Goal: Information Seeking & Learning: Learn about a topic

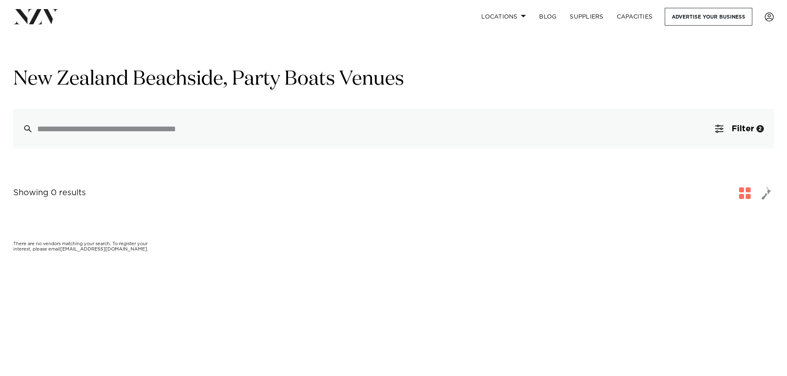
click at [48, 17] on img at bounding box center [35, 16] width 45 height 15
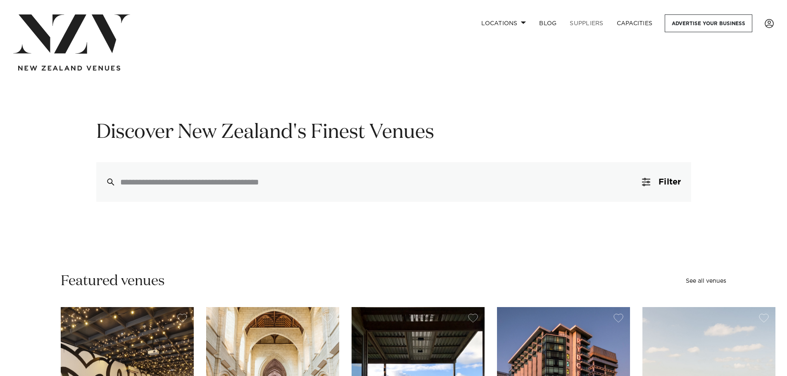
click at [571, 22] on link "SUPPLIERS" at bounding box center [586, 23] width 47 height 18
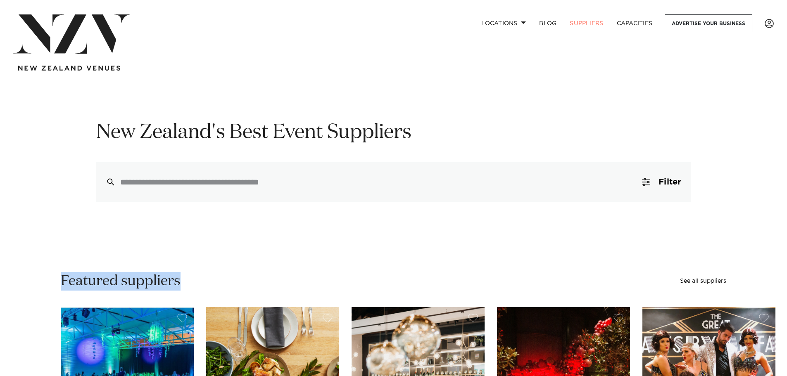
drag, startPoint x: 81, startPoint y: 290, endPoint x: 196, endPoint y: 285, distance: 115.3
click at [549, 23] on link "BLOG" at bounding box center [548, 23] width 31 height 18
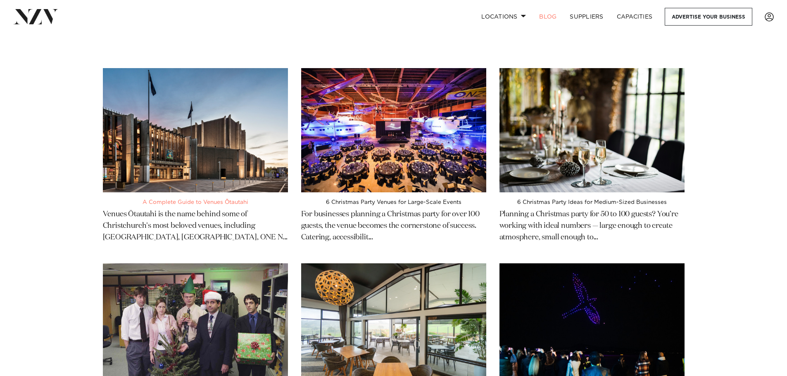
click at [223, 111] on img at bounding box center [195, 130] width 185 height 124
click at [432, 128] on img at bounding box center [393, 130] width 185 height 124
click at [631, 17] on link "Capacities" at bounding box center [634, 17] width 49 height 18
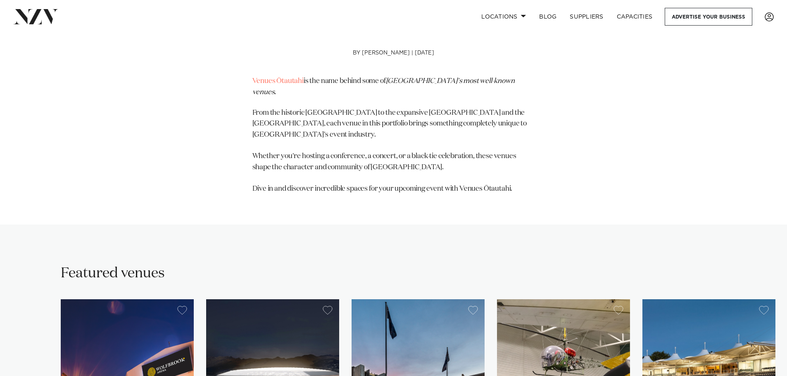
scroll to position [207, 0]
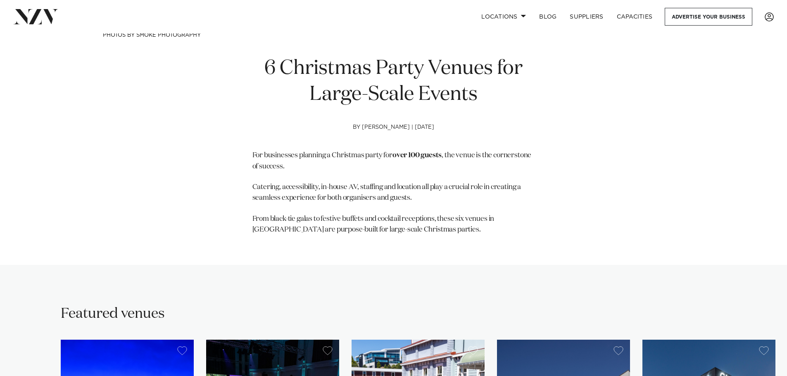
scroll to position [372, 0]
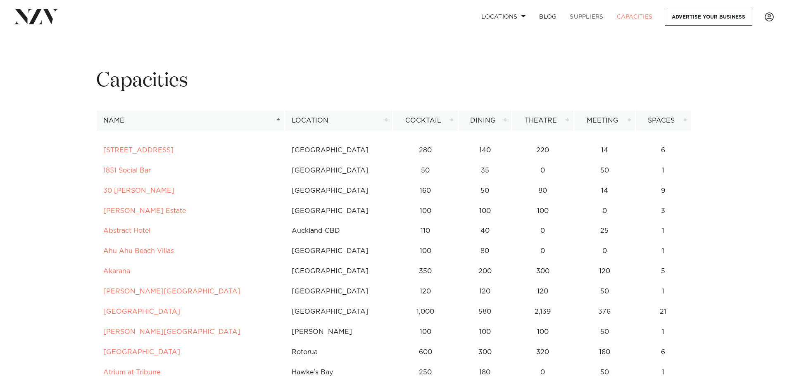
click at [592, 16] on link "SUPPLIERS" at bounding box center [586, 17] width 47 height 18
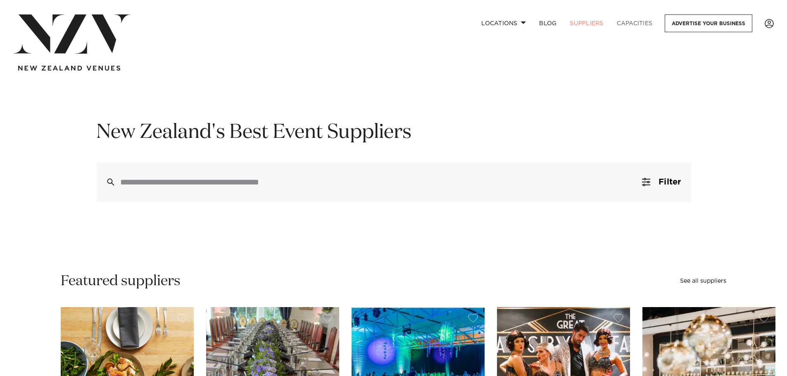
click at [633, 21] on link "Capacities" at bounding box center [634, 23] width 49 height 18
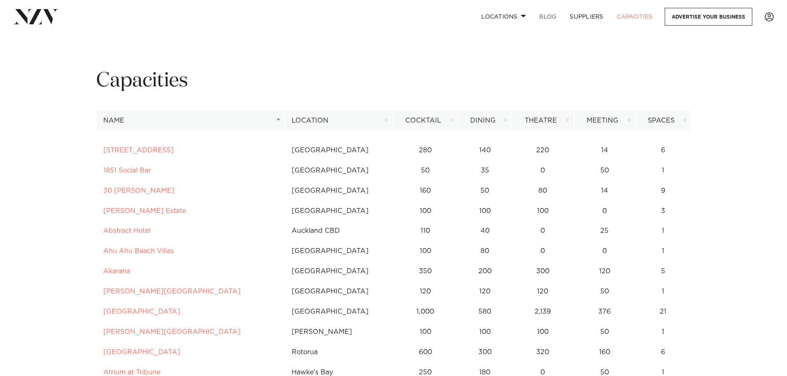
click at [547, 15] on link "BLOG" at bounding box center [548, 17] width 31 height 18
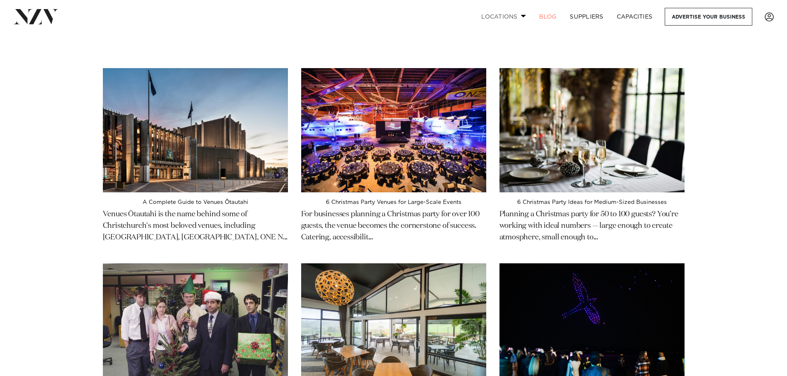
click at [499, 17] on link "Locations" at bounding box center [504, 17] width 58 height 18
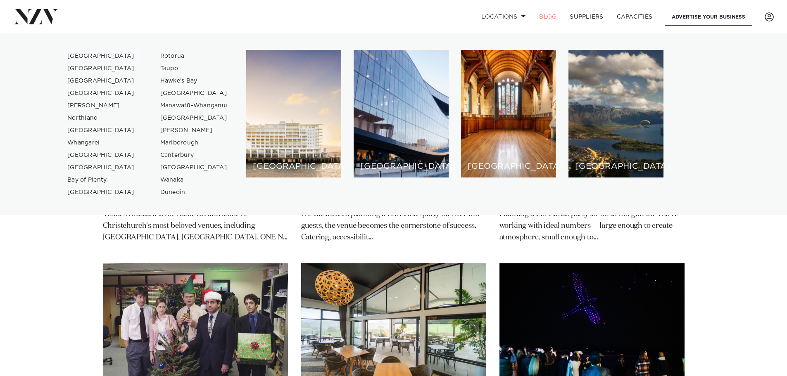
click at [90, 55] on link "[GEOGRAPHIC_DATA]" at bounding box center [101, 56] width 81 height 12
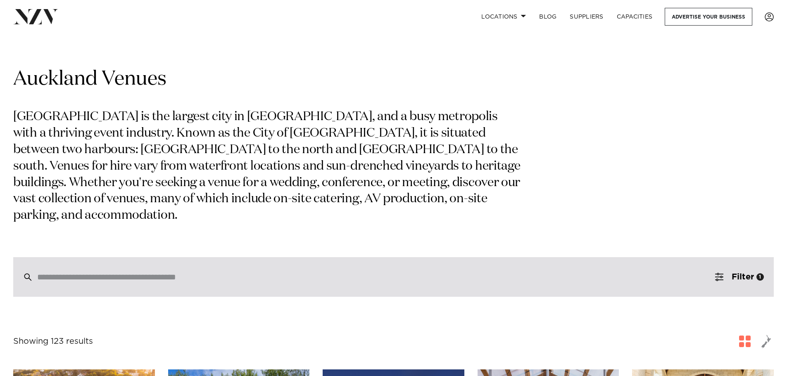
click at [214, 273] on input "search" at bounding box center [376, 277] width 678 height 9
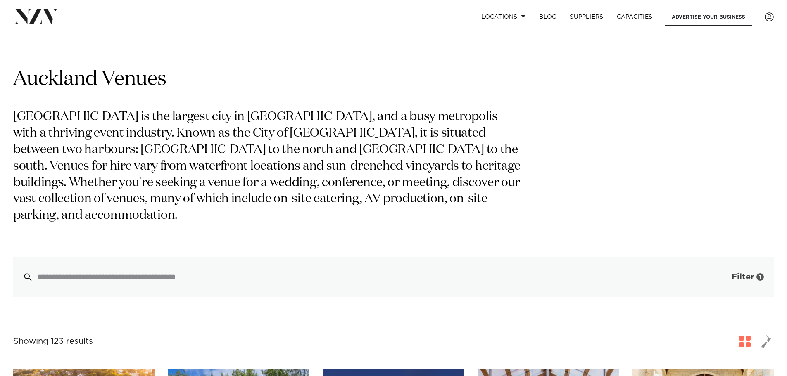
click at [734, 273] on span "Filter" at bounding box center [743, 277] width 22 height 8
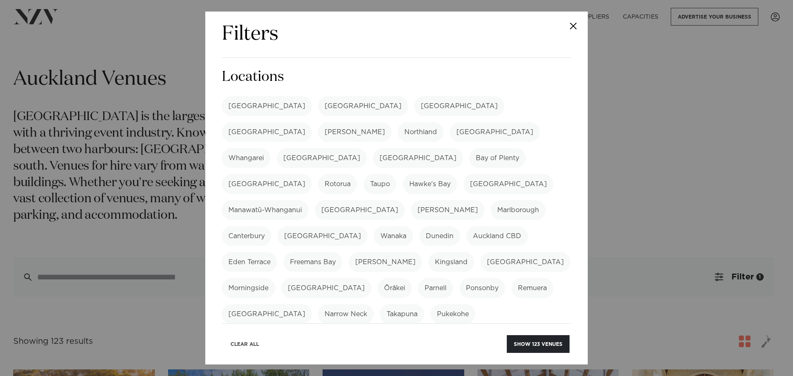
click at [241, 342] on button "Clear All" at bounding box center [244, 344] width 43 height 18
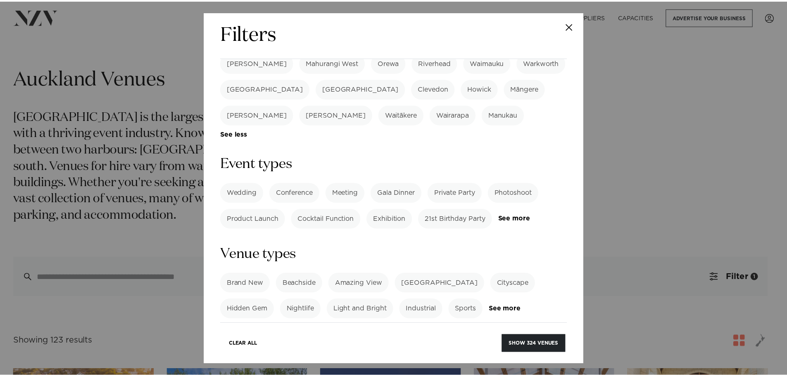
scroll to position [289, 0]
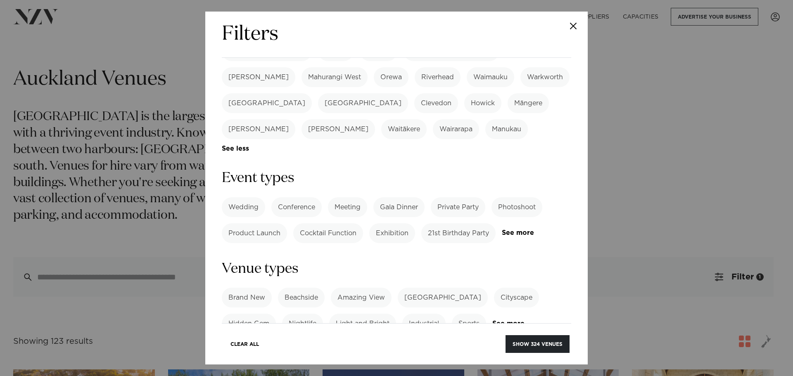
click at [302, 197] on label "Conference" at bounding box center [296, 207] width 50 height 20
click at [525, 345] on button "Show 212 venues" at bounding box center [538, 344] width 63 height 18
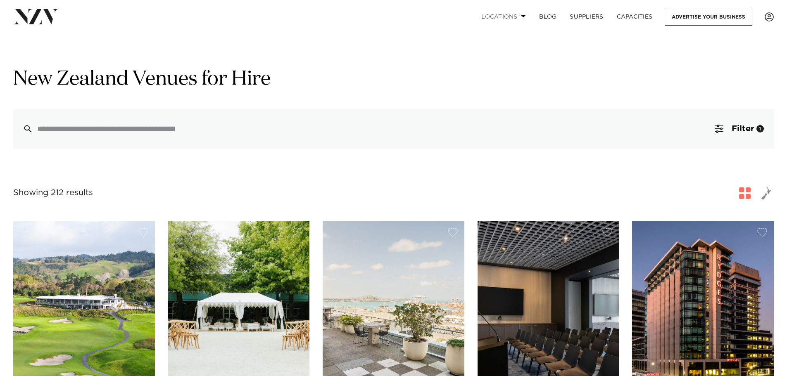
click at [521, 17] on span at bounding box center [523, 15] width 5 height 3
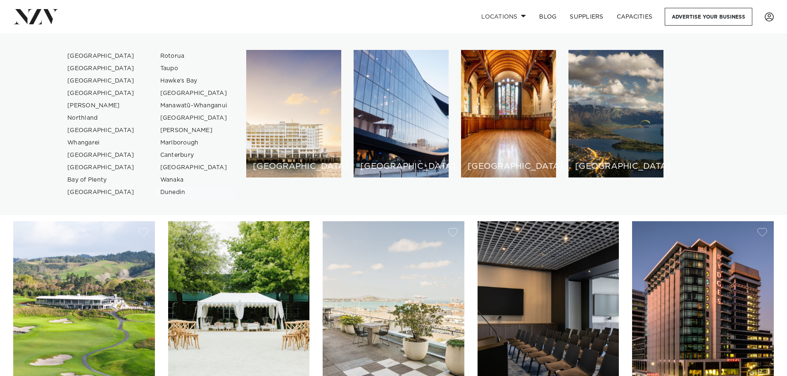
click at [176, 192] on link "Dunedin" at bounding box center [194, 192] width 81 height 12
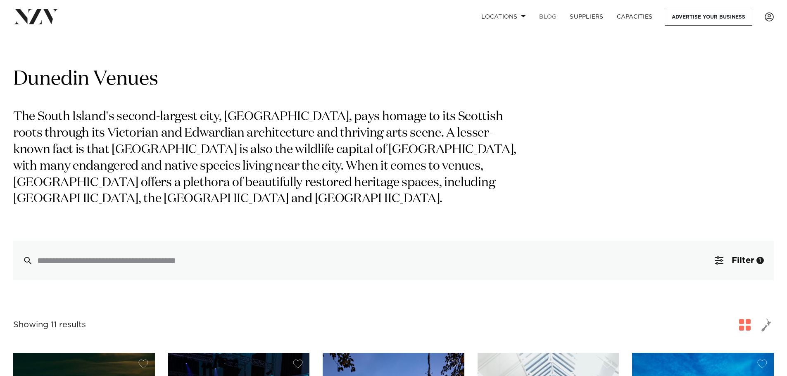
click at [541, 19] on link "BLOG" at bounding box center [548, 17] width 31 height 18
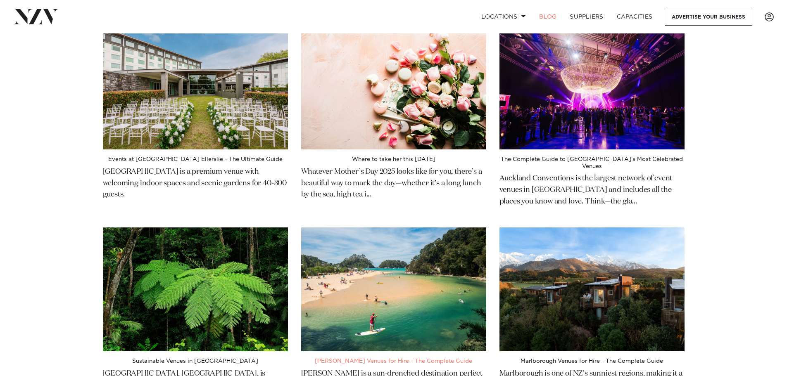
scroll to position [620, 0]
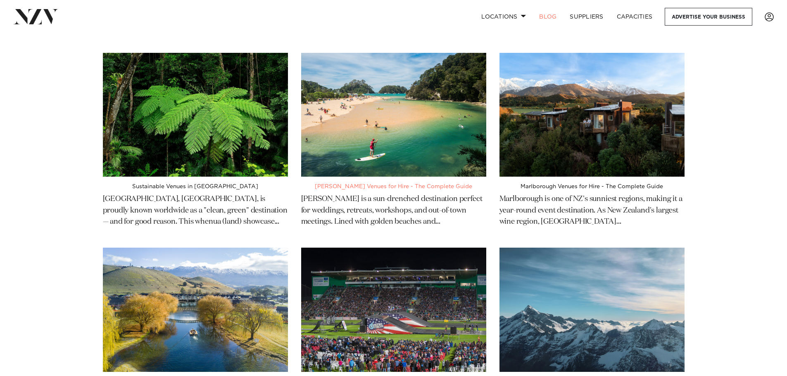
click at [436, 88] on img at bounding box center [393, 115] width 185 height 124
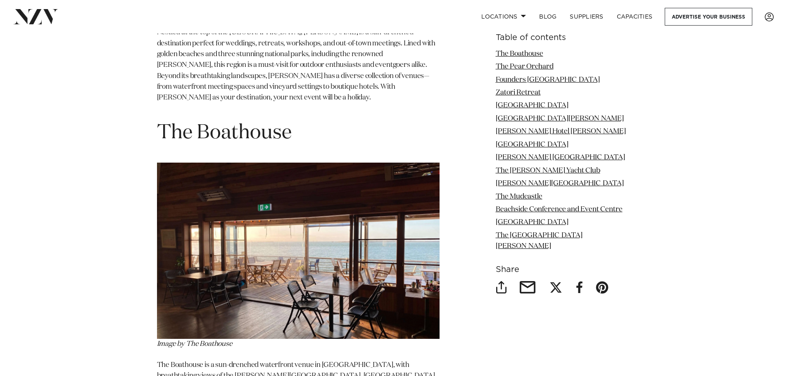
scroll to position [330, 0]
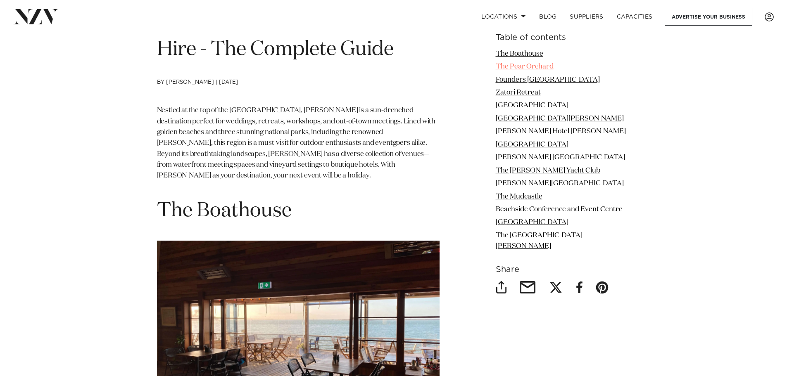
click at [514, 68] on link "The Pear Orchard" at bounding box center [525, 66] width 58 height 7
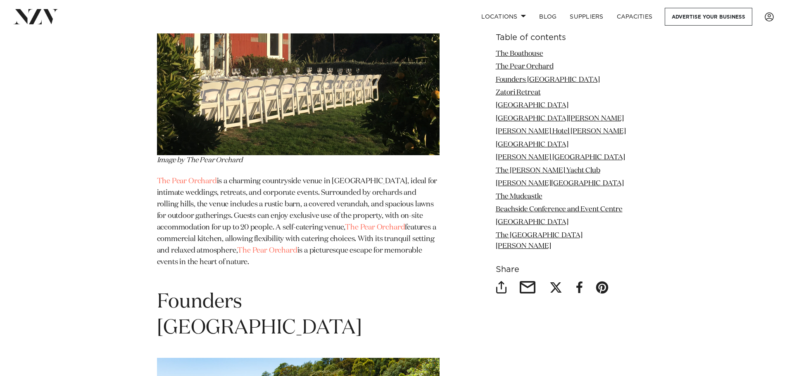
scroll to position [1091, 0]
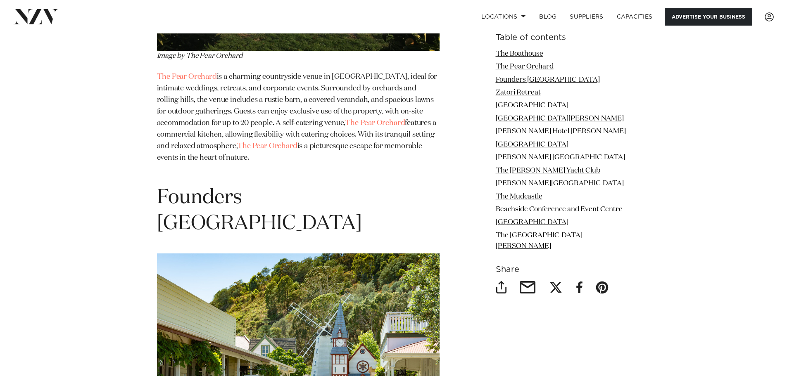
click at [718, 14] on link "Advertise your business" at bounding box center [709, 17] width 88 height 18
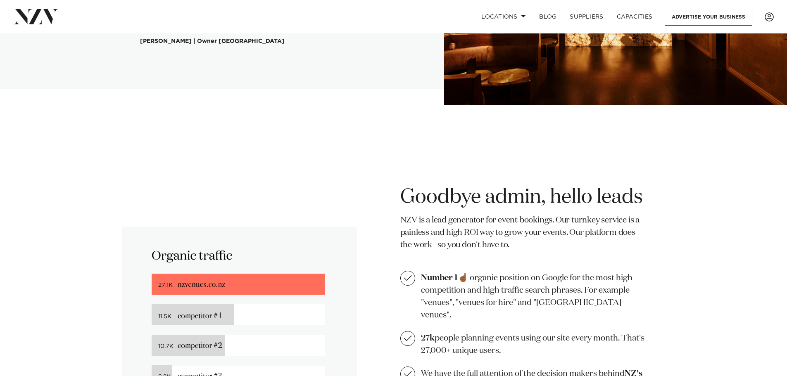
scroll to position [321, 0]
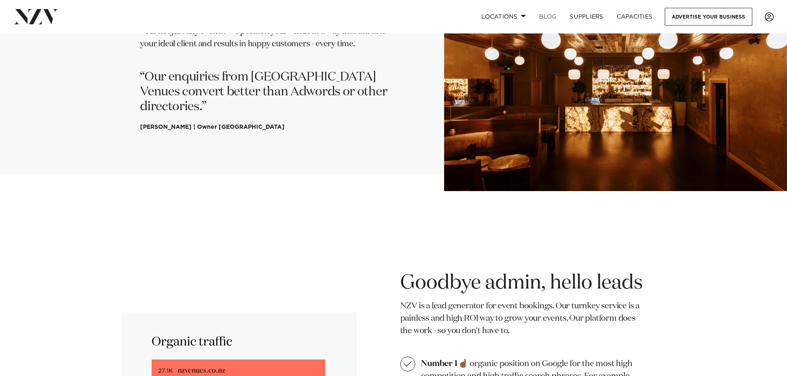
click at [544, 20] on link "BLOG" at bounding box center [548, 17] width 31 height 18
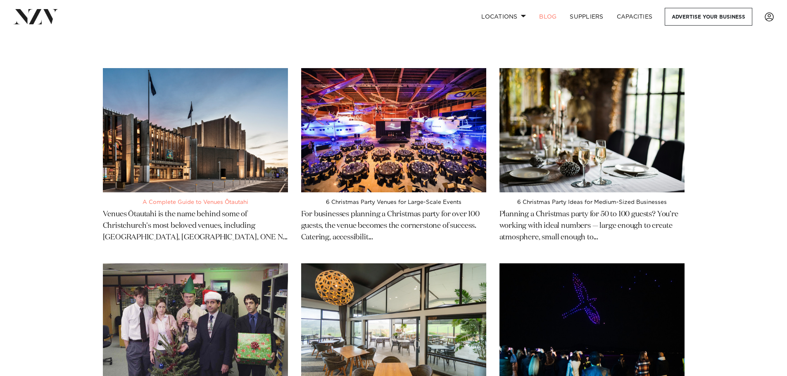
click at [264, 143] on img at bounding box center [195, 130] width 185 height 124
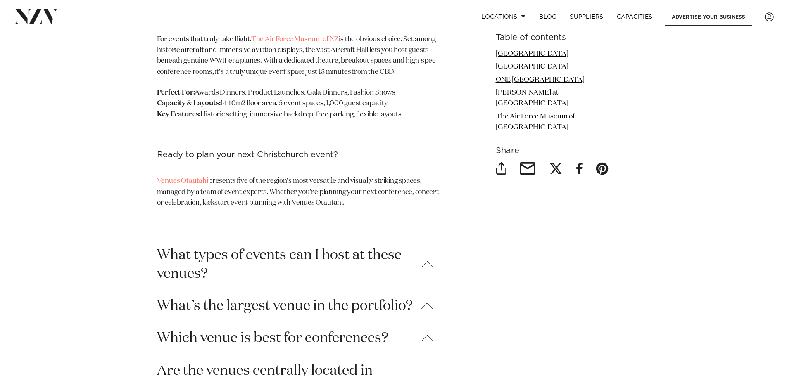
scroll to position [2850, 0]
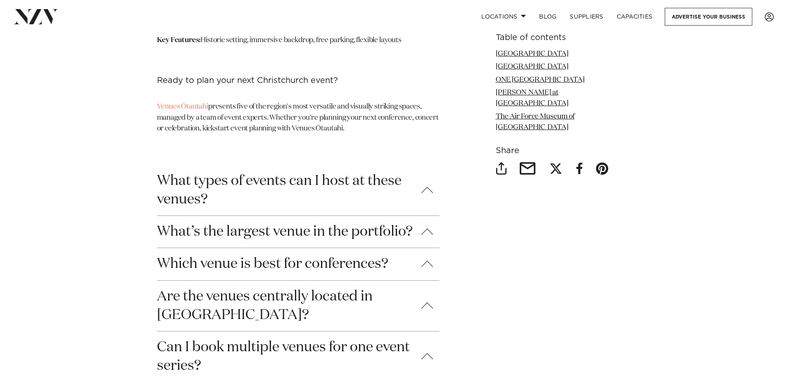
click at [275, 165] on button "What types of events can I host at these venues?" at bounding box center [298, 190] width 283 height 50
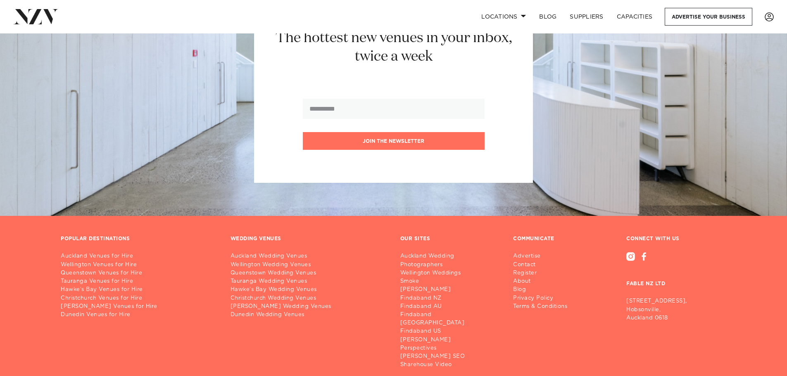
scroll to position [3514, 0]
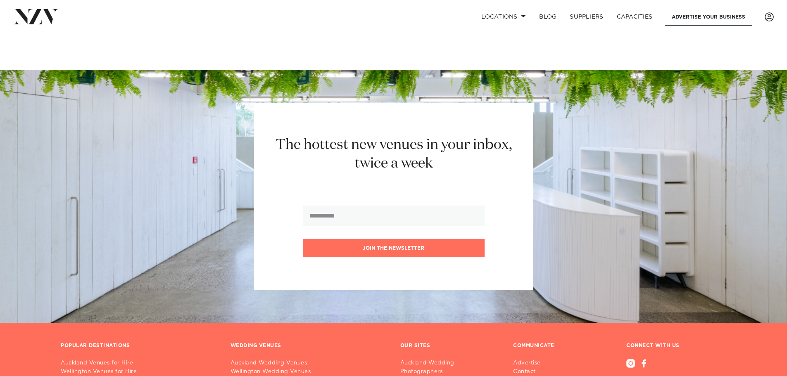
scroll to position [3638, 0]
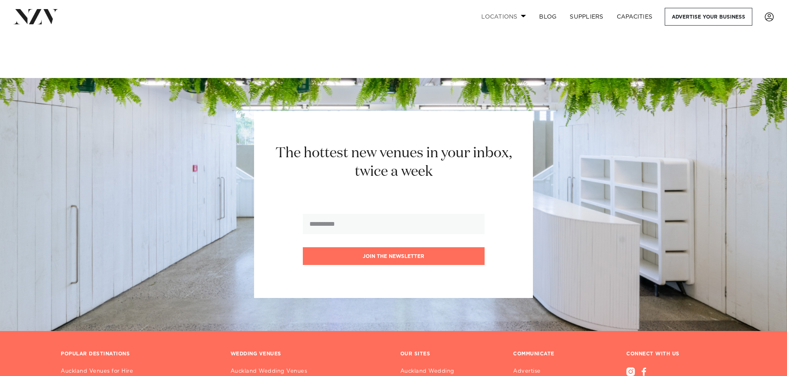
click at [524, 19] on link "Locations" at bounding box center [504, 17] width 58 height 18
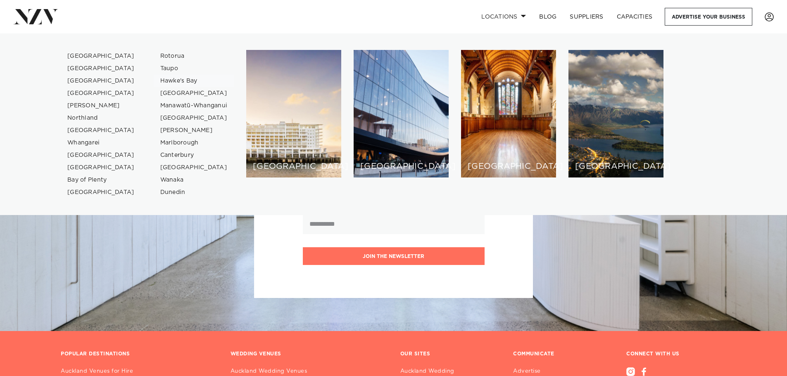
click at [166, 82] on link "Hawke's Bay" at bounding box center [194, 81] width 81 height 12
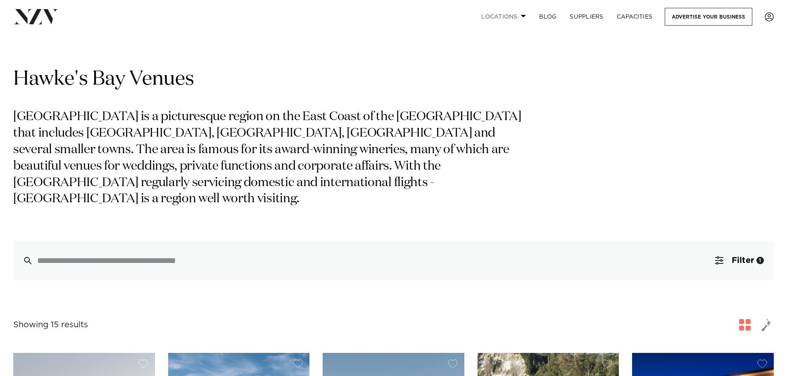
click at [521, 15] on span at bounding box center [523, 15] width 5 height 3
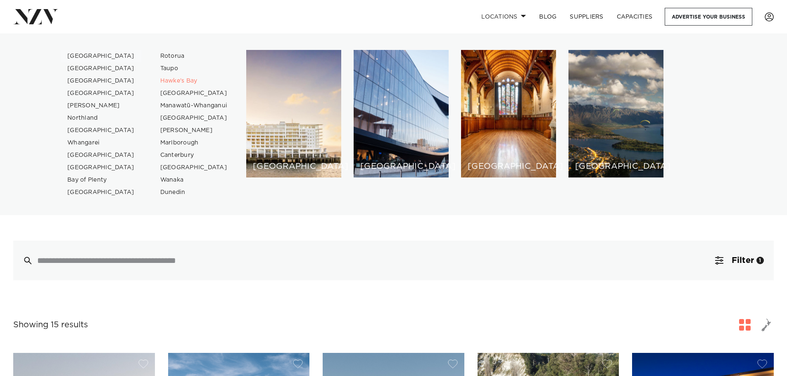
click at [83, 55] on link "[GEOGRAPHIC_DATA]" at bounding box center [101, 56] width 81 height 12
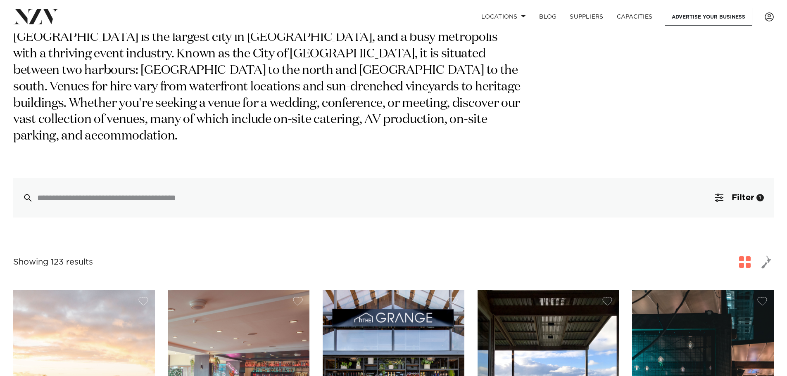
scroll to position [165, 0]
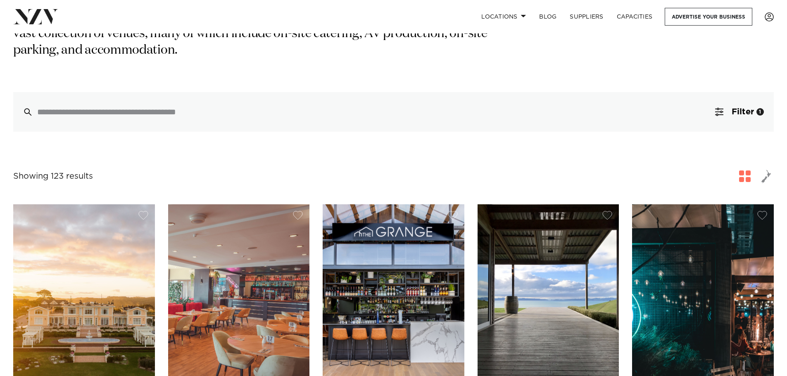
click at [245, 263] on img at bounding box center [239, 299] width 142 height 190
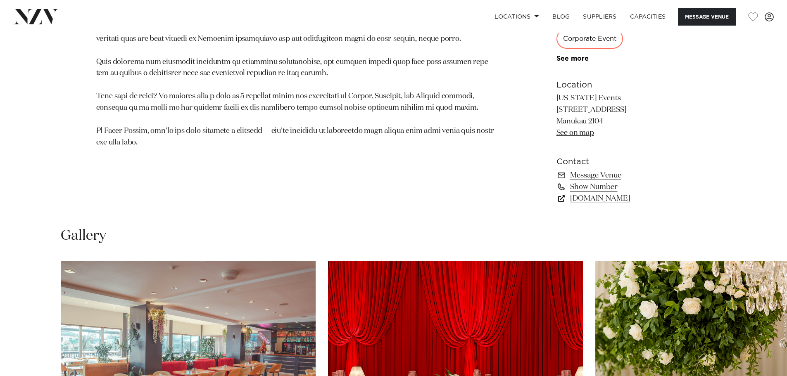
scroll to position [413, 0]
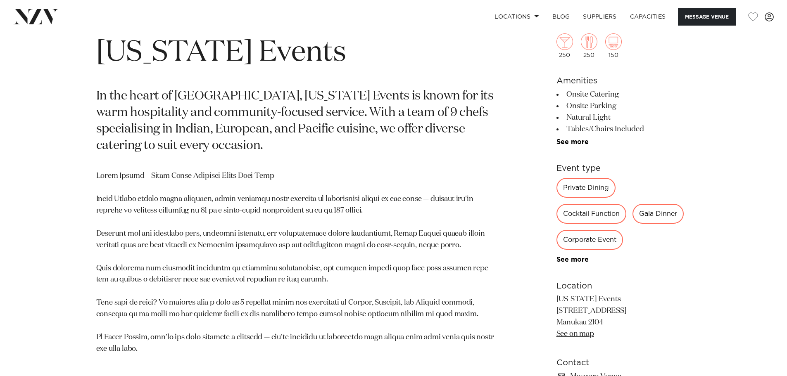
click at [645, 208] on div "Gala Dinner" at bounding box center [657, 214] width 51 height 20
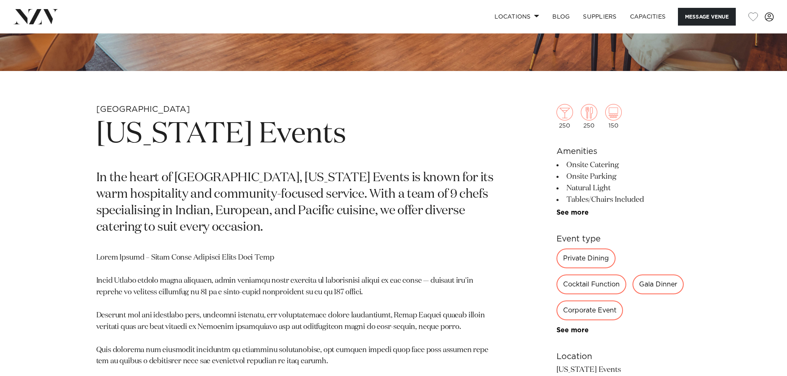
scroll to position [330, 0]
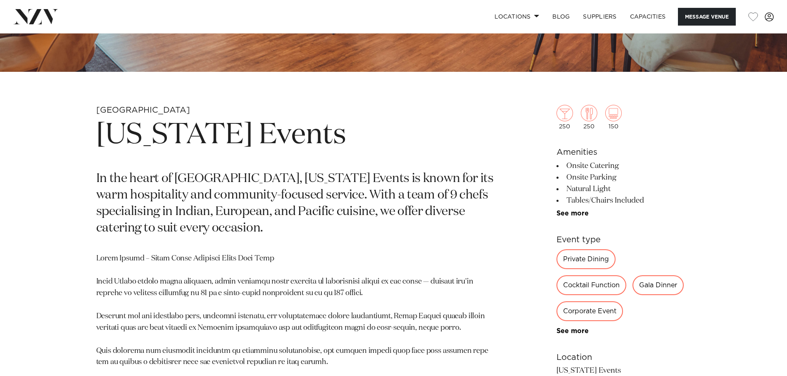
drag, startPoint x: 566, startPoint y: 164, endPoint x: 602, endPoint y: 164, distance: 35.5
click at [602, 164] on li "Onsite Catering" at bounding box center [623, 166] width 135 height 12
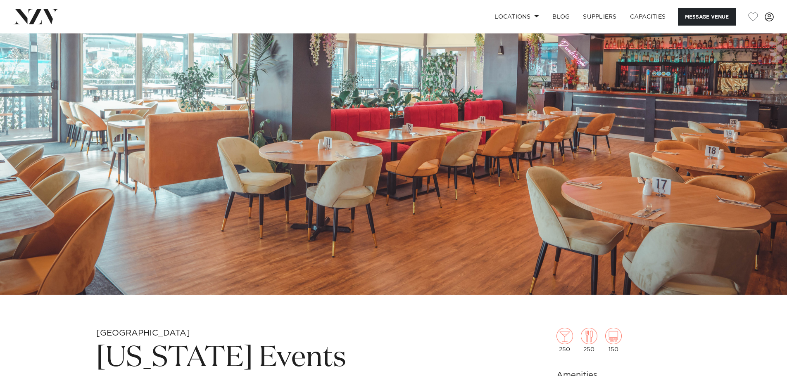
scroll to position [248, 0]
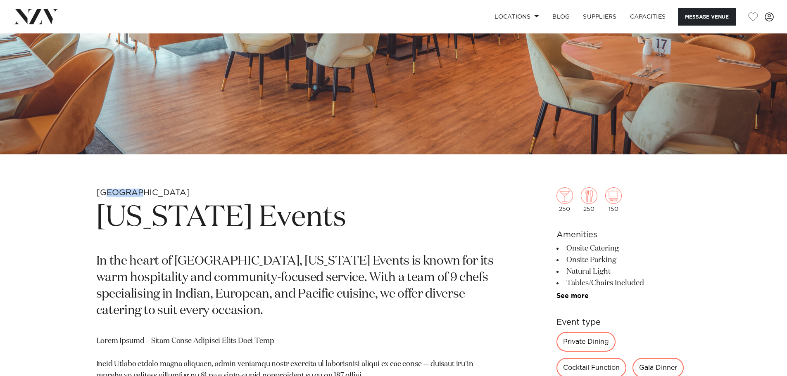
drag, startPoint x: 107, startPoint y: 191, endPoint x: 168, endPoint y: 187, distance: 61.7
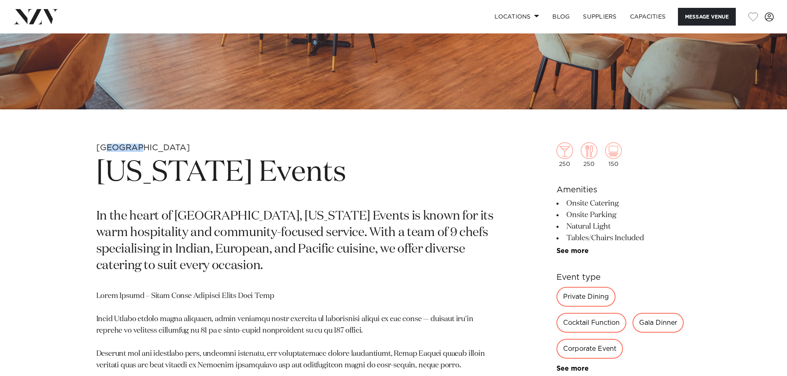
scroll to position [330, 0]
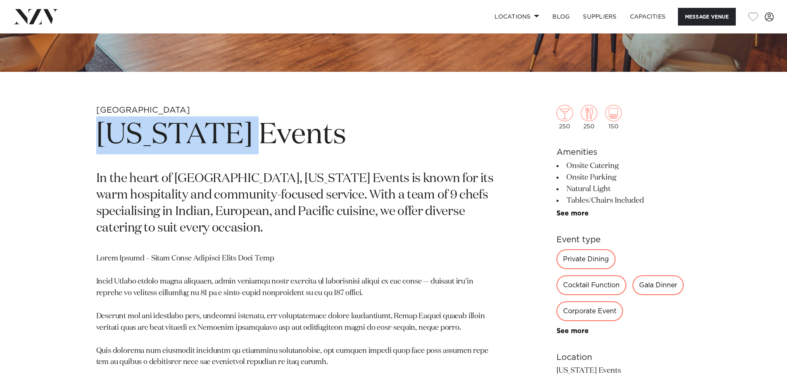
drag, startPoint x: 102, startPoint y: 142, endPoint x: 259, endPoint y: 132, distance: 157.3
click at [259, 132] on h1 "[US_STATE] Events" at bounding box center [297, 135] width 402 height 38
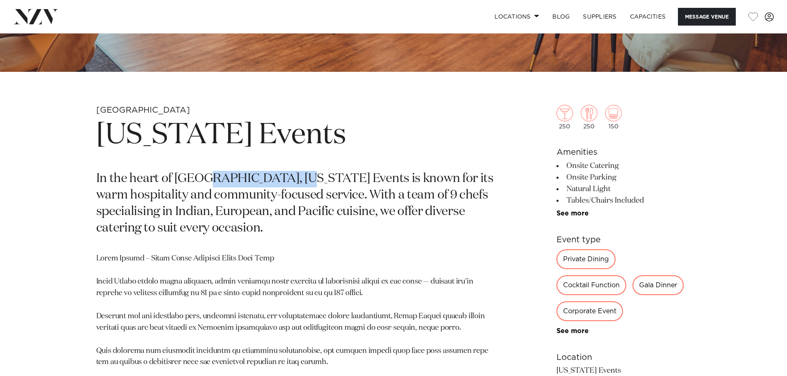
drag, startPoint x: 210, startPoint y: 181, endPoint x: 286, endPoint y: 182, distance: 75.6
click at [301, 182] on p "In the heart of Manukau, Texas Events is known for its warm hospitality and com…" at bounding box center [297, 204] width 402 height 66
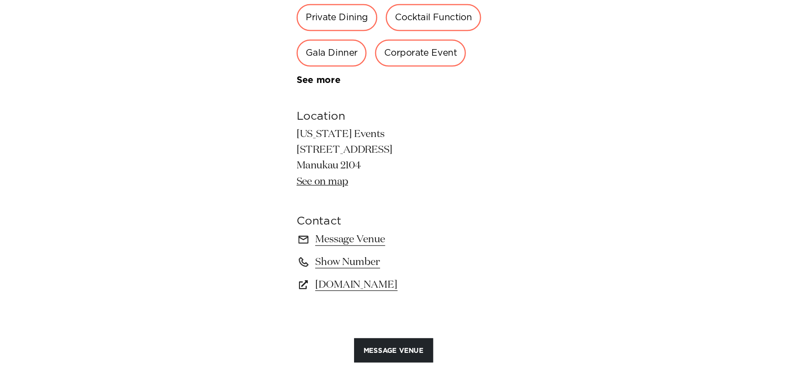
scroll to position [350, 0]
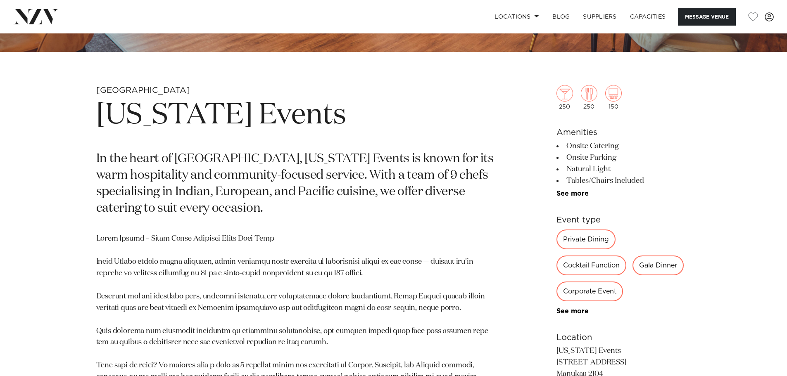
click at [155, 185] on p "In the heart of Manukau, Texas Events is known for its warm hospitality and com…" at bounding box center [297, 184] width 402 height 66
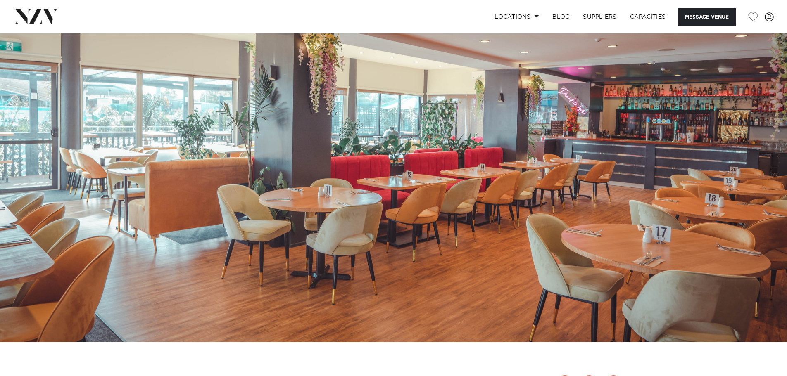
scroll to position [0, 0]
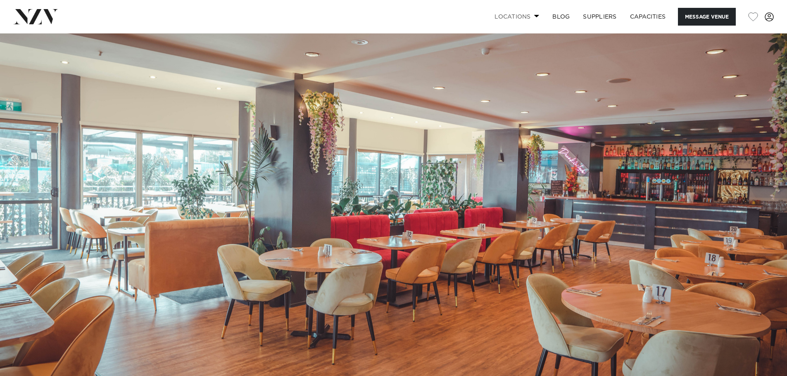
click at [537, 16] on span at bounding box center [536, 15] width 5 height 3
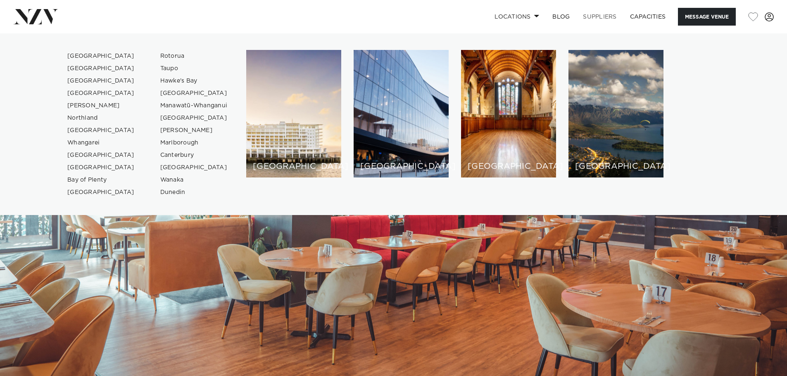
click at [602, 12] on link "SUPPLIERS" at bounding box center [599, 17] width 47 height 18
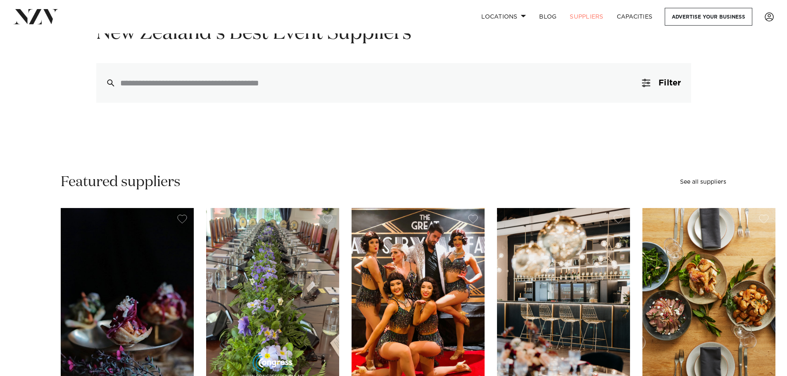
scroll to position [207, 0]
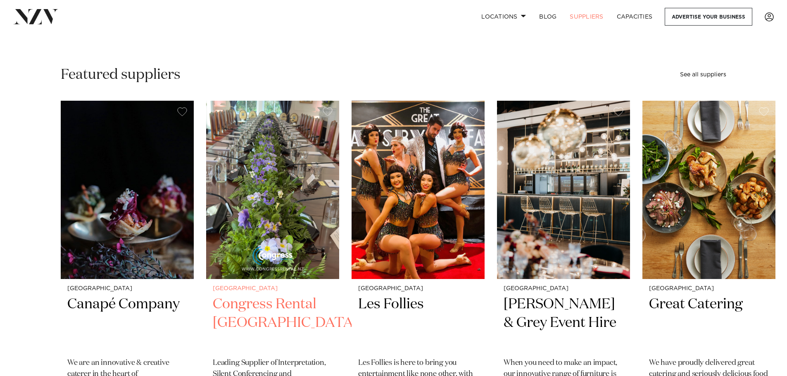
click at [296, 166] on img "2 / 6" at bounding box center [272, 190] width 133 height 178
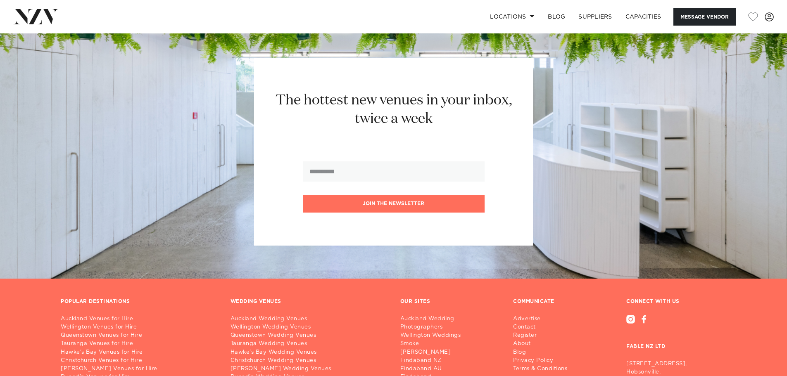
scroll to position [2116, 0]
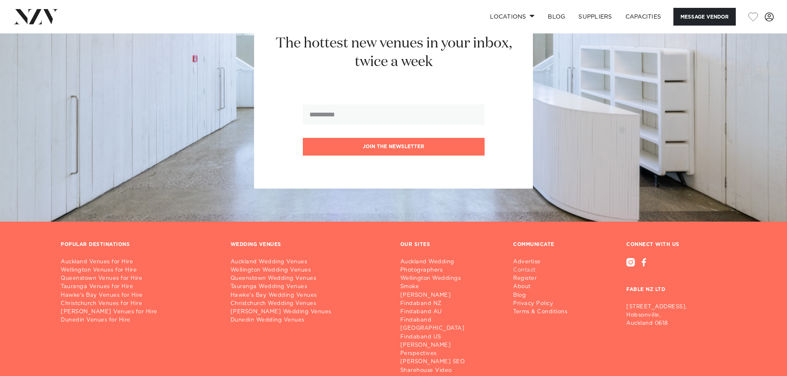
click at [528, 266] on link "Contact" at bounding box center [543, 270] width 61 height 8
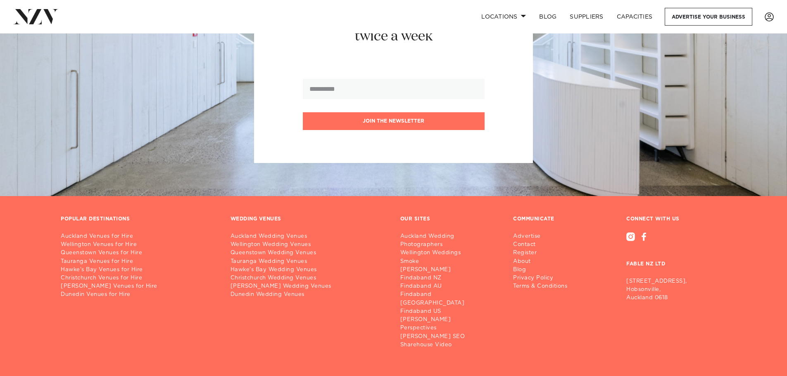
scroll to position [480, 0]
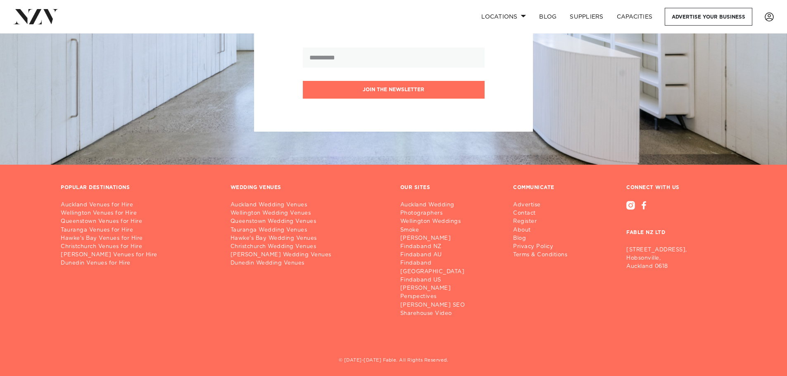
drag, startPoint x: 620, startPoint y: 253, endPoint x: 675, endPoint y: 269, distance: 56.3
click at [675, 269] on div "CONNECT WITH US FABLE NZ LTD 28/3 Inanga St, Hobsonville, Auckland 0618" at bounding box center [676, 251] width 113 height 133
copy p "28/3 Inanga St, Hobsonville, Auckland 0618"
click at [541, 14] on link "BLOG" at bounding box center [548, 17] width 31 height 18
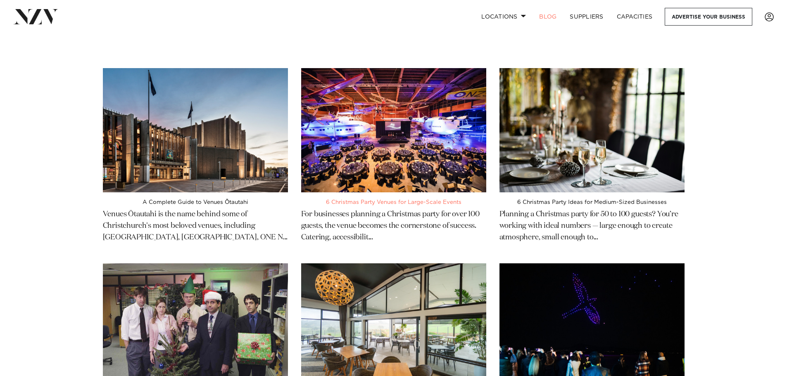
click at [370, 107] on img at bounding box center [393, 130] width 185 height 124
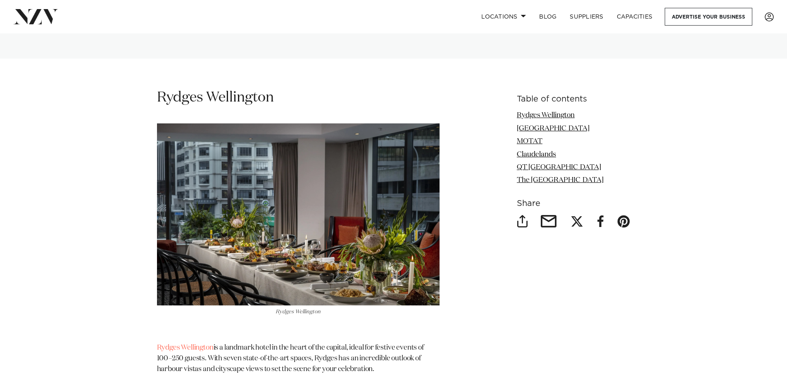
scroll to position [991, 0]
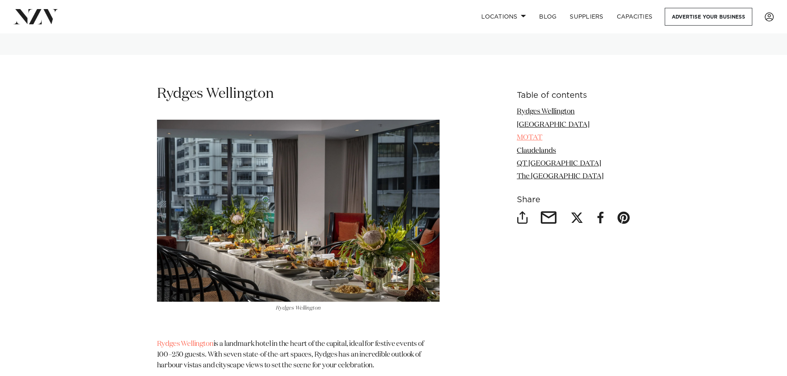
click at [530, 136] on link "MOTAT" at bounding box center [530, 137] width 26 height 7
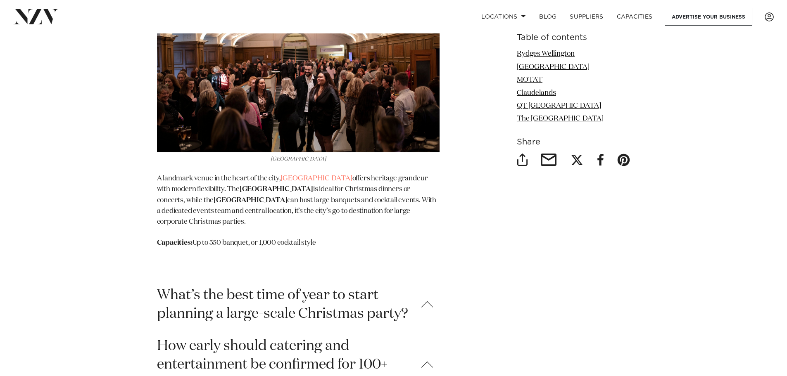
scroll to position [3013, 0]
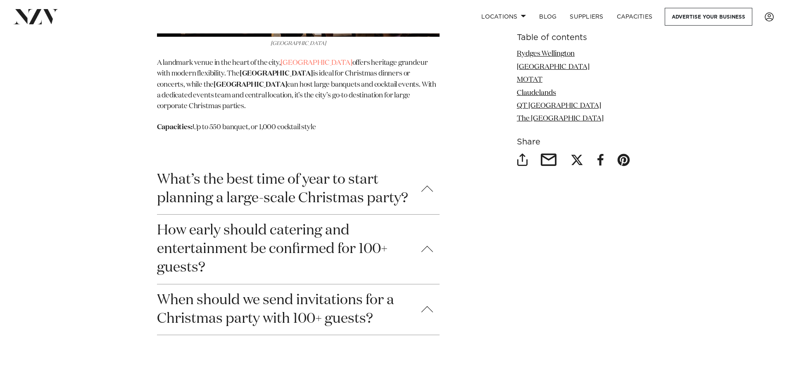
click at [430, 190] on button "What’s the best time of year to start planning a large-scale Christmas party?" at bounding box center [298, 189] width 283 height 50
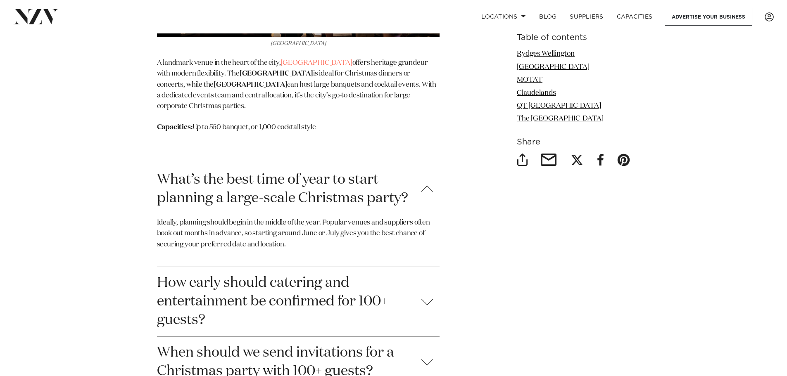
click at [430, 188] on button "What’s the best time of year to start planning a large-scale Christmas party?" at bounding box center [298, 189] width 283 height 50
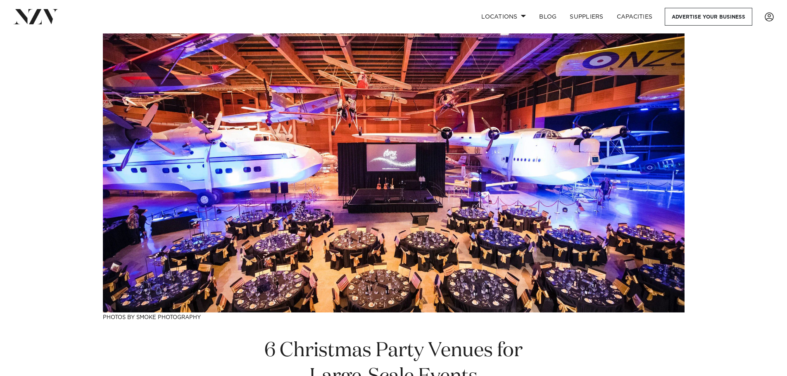
scroll to position [0, 0]
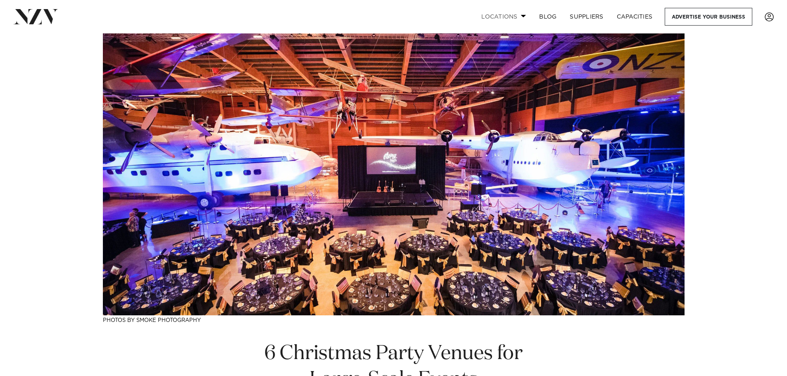
click at [523, 17] on span at bounding box center [523, 15] width 5 height 3
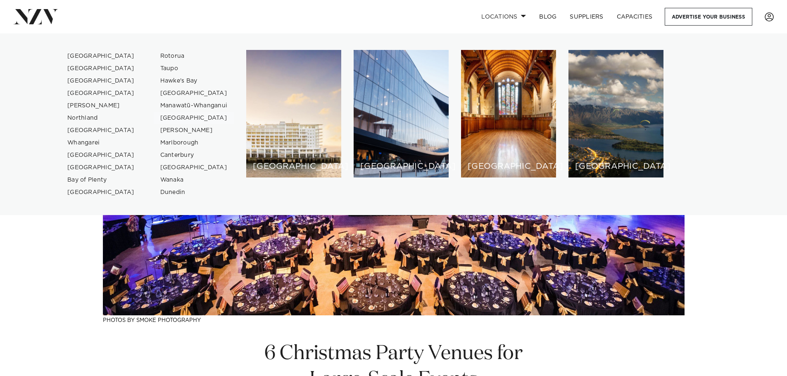
click at [181, 116] on link "[GEOGRAPHIC_DATA]" at bounding box center [194, 118] width 81 height 12
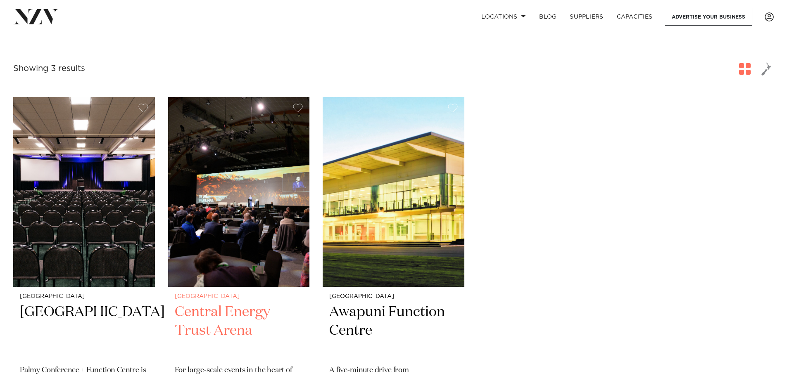
scroll to position [124, 0]
click at [229, 194] on img at bounding box center [239, 192] width 142 height 190
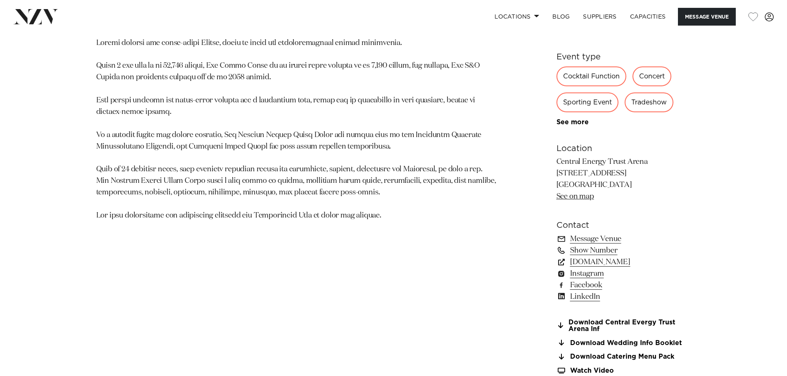
scroll to position [620, 0]
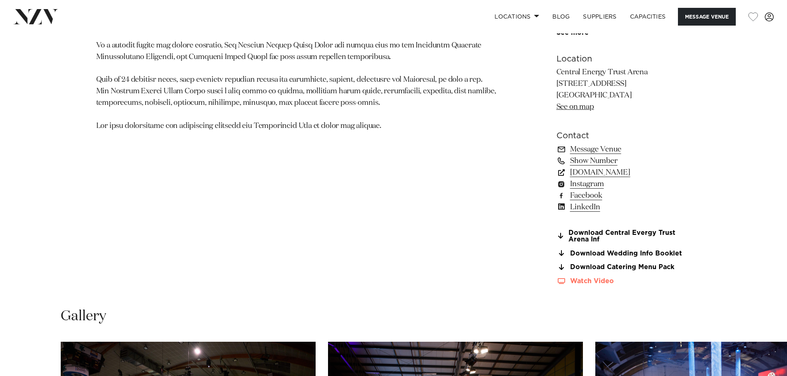
click at [590, 282] on link "Watch Video" at bounding box center [623, 281] width 135 height 7
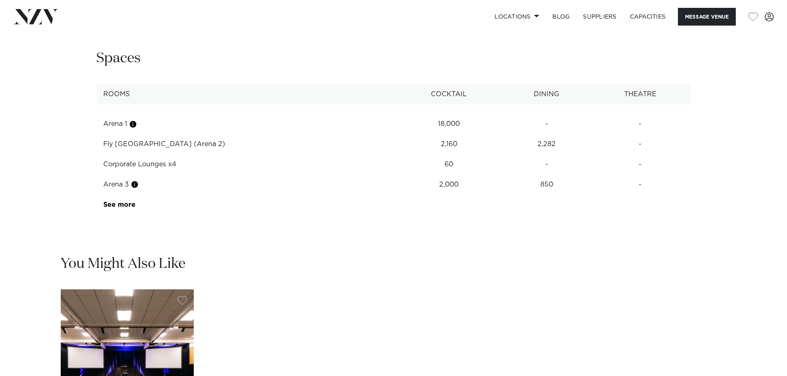
scroll to position [1281, 0]
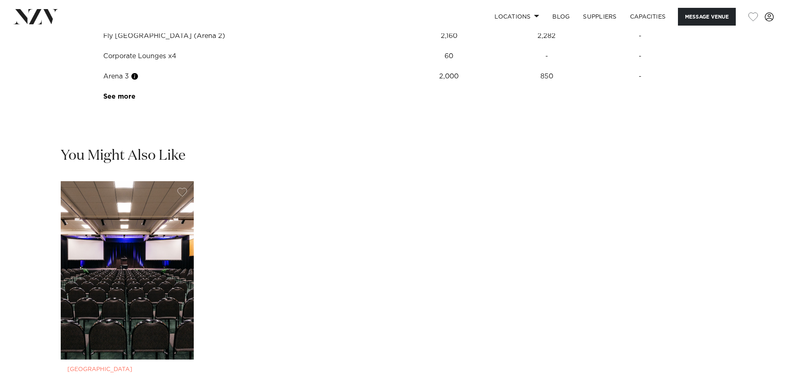
click at [127, 205] on img "1 / 1" at bounding box center [127, 270] width 133 height 178
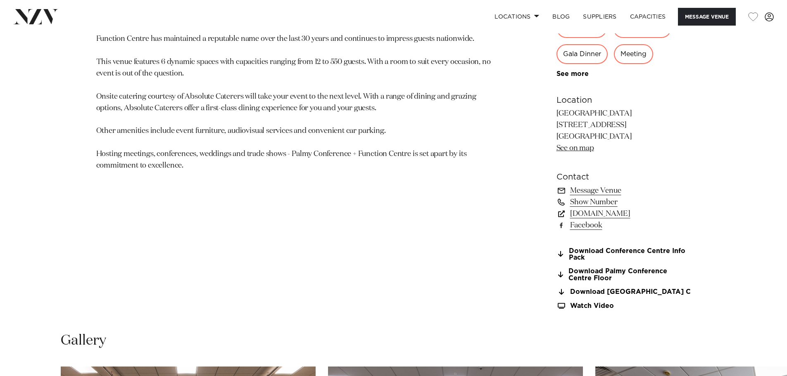
scroll to position [744, 0]
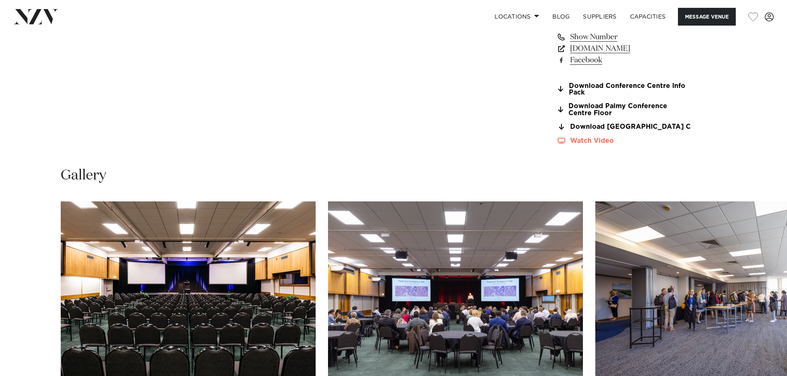
click at [586, 145] on link "Watch Video" at bounding box center [623, 141] width 135 height 7
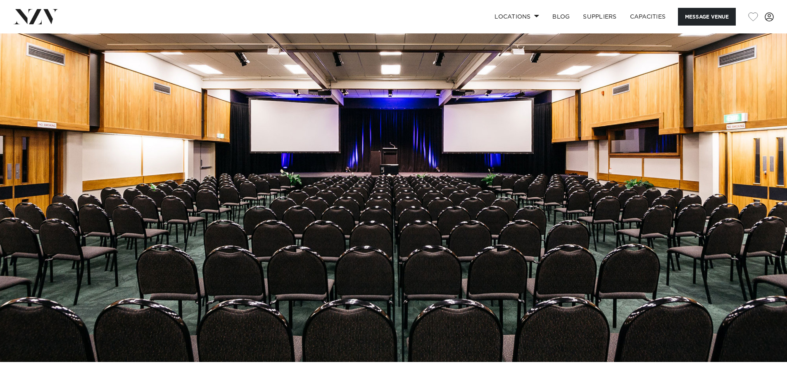
scroll to position [0, 0]
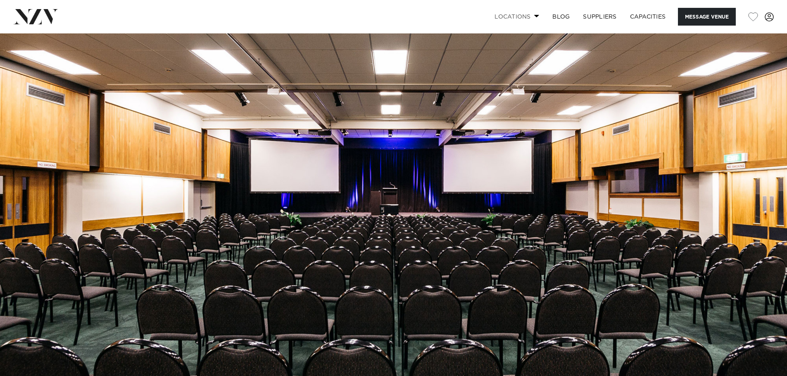
click at [528, 15] on link "Locations" at bounding box center [517, 17] width 58 height 18
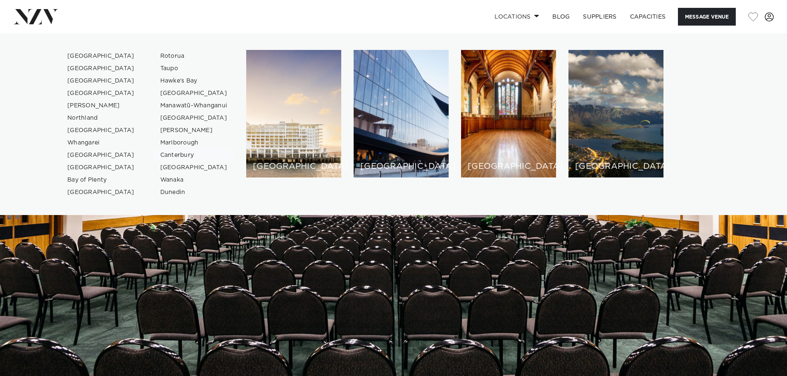
click at [169, 152] on link "Canterbury" at bounding box center [194, 155] width 81 height 12
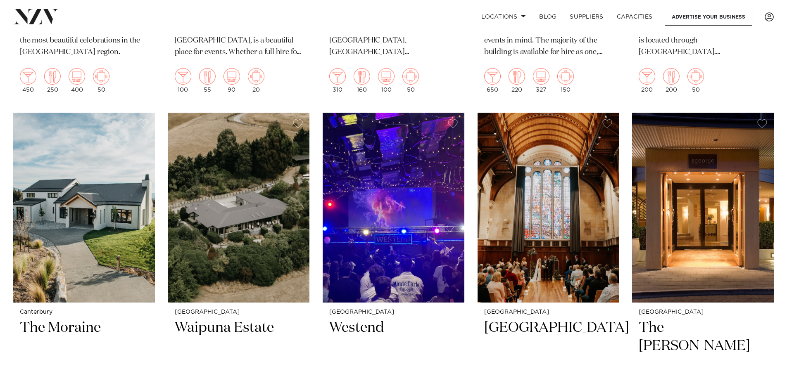
scroll to position [661, 0]
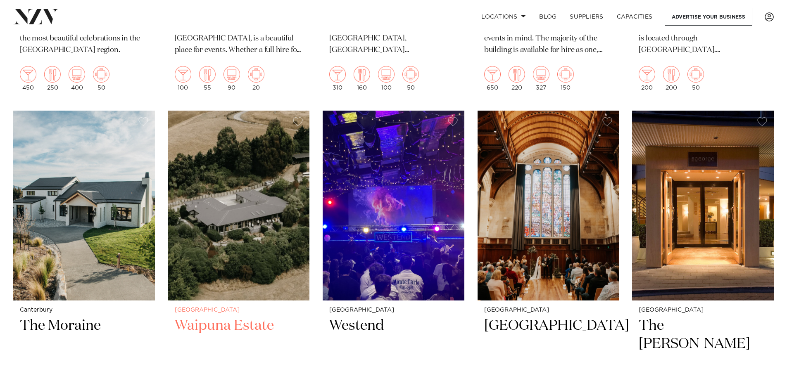
click at [220, 169] on img at bounding box center [239, 206] width 142 height 190
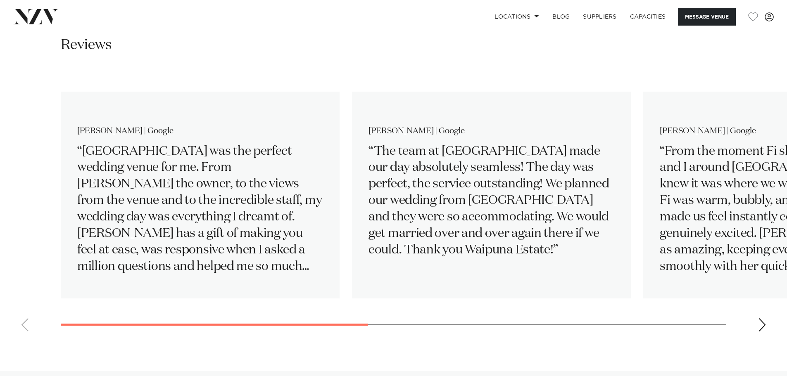
scroll to position [1239, 0]
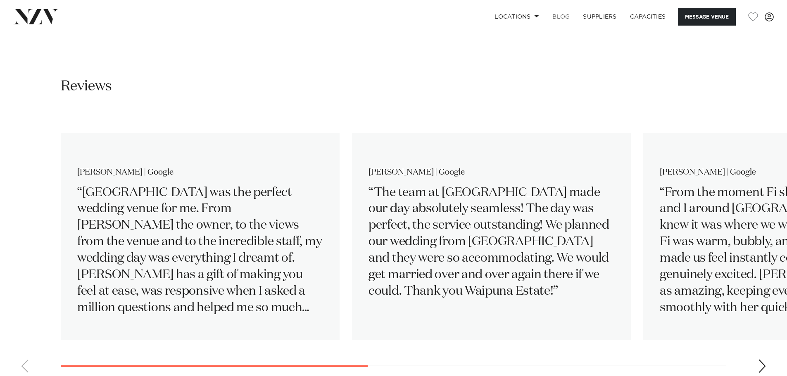
click at [559, 17] on link "BLOG" at bounding box center [561, 17] width 31 height 18
